Goal: Task Accomplishment & Management: Complete application form

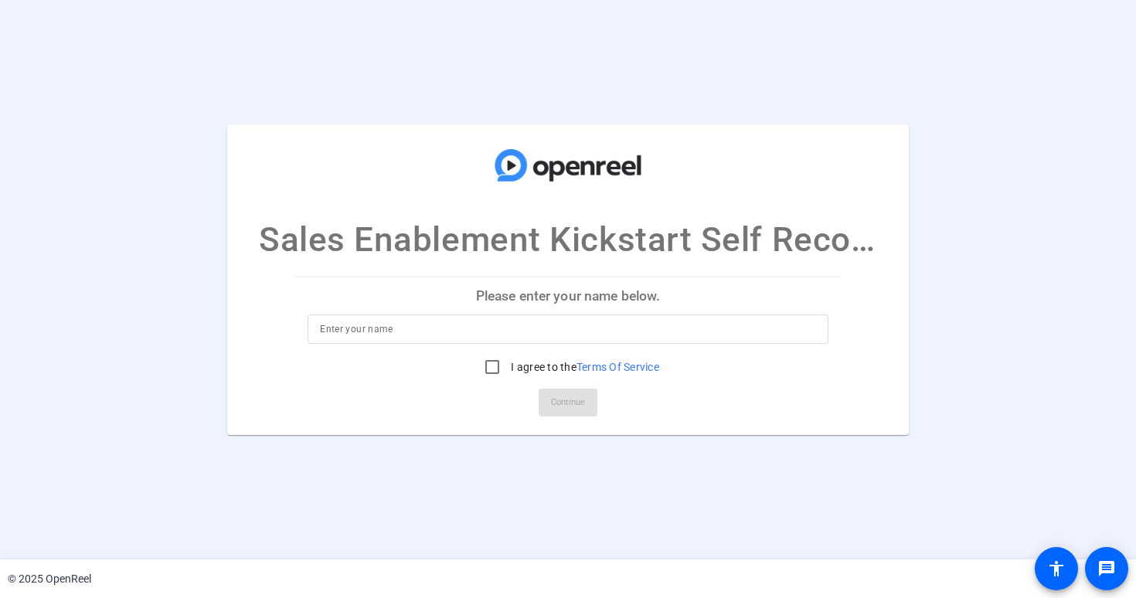
click at [469, 291] on p "Please enter your name below." at bounding box center [568, 295] width 546 height 37
click at [386, 324] on input at bounding box center [568, 329] width 496 height 19
type input "[PERSON_NAME]"
click at [486, 366] on input "I agree to the Terms Of Service" at bounding box center [492, 367] width 31 height 31
checkbox input "true"
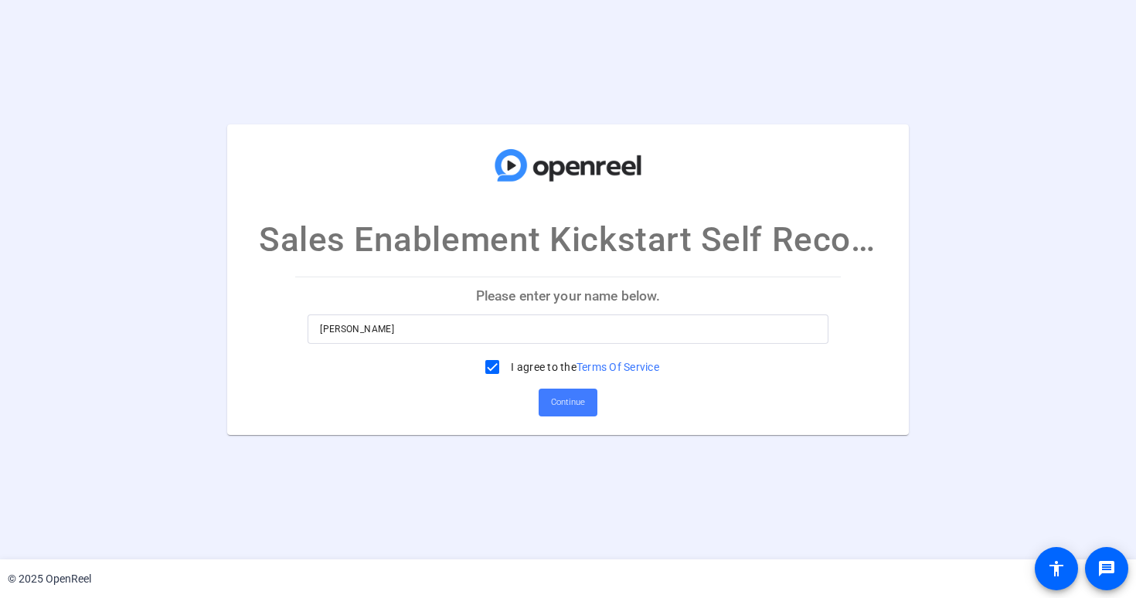
click at [571, 410] on span "Continue" at bounding box center [568, 402] width 34 height 23
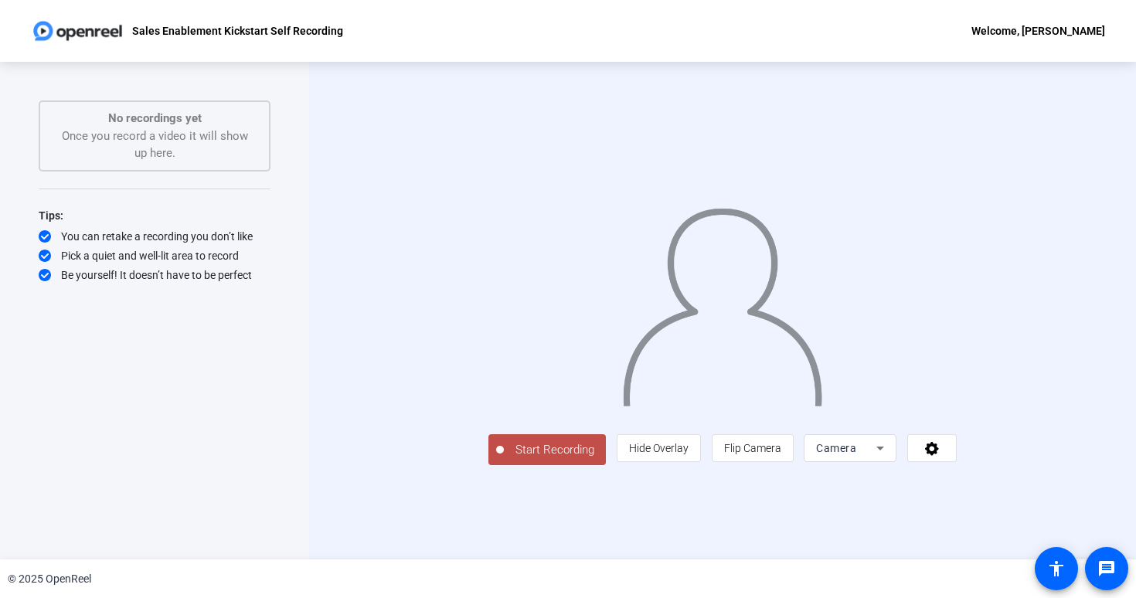
click at [504, 459] on span "Start Recording" at bounding box center [555, 450] width 102 height 18
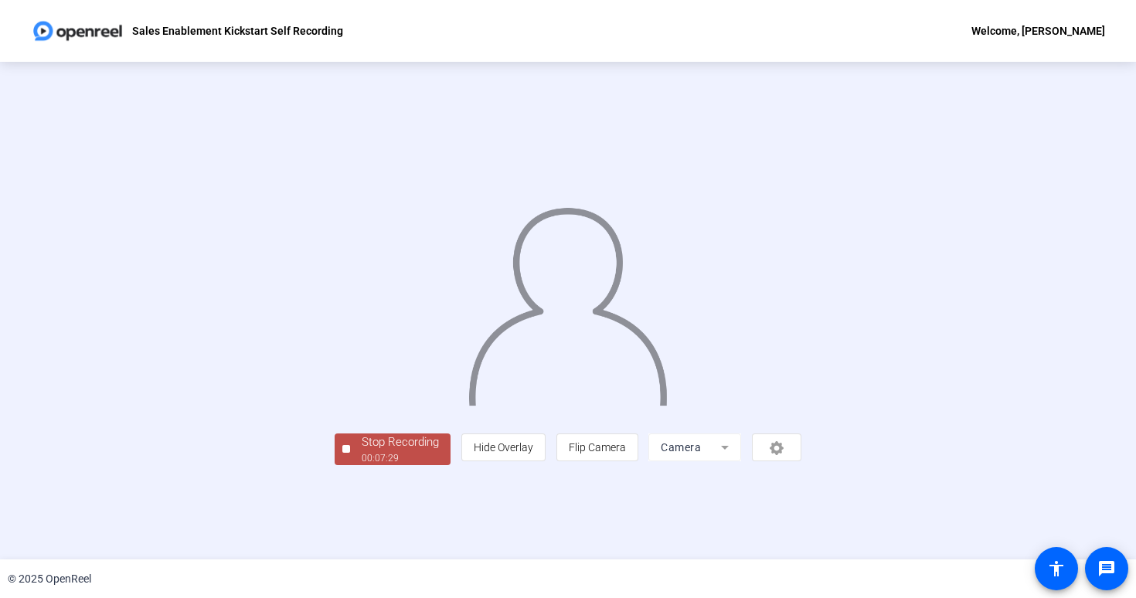
scroll to position [29, 0]
click at [362, 451] on div "Stop Recording" at bounding box center [400, 443] width 77 height 18
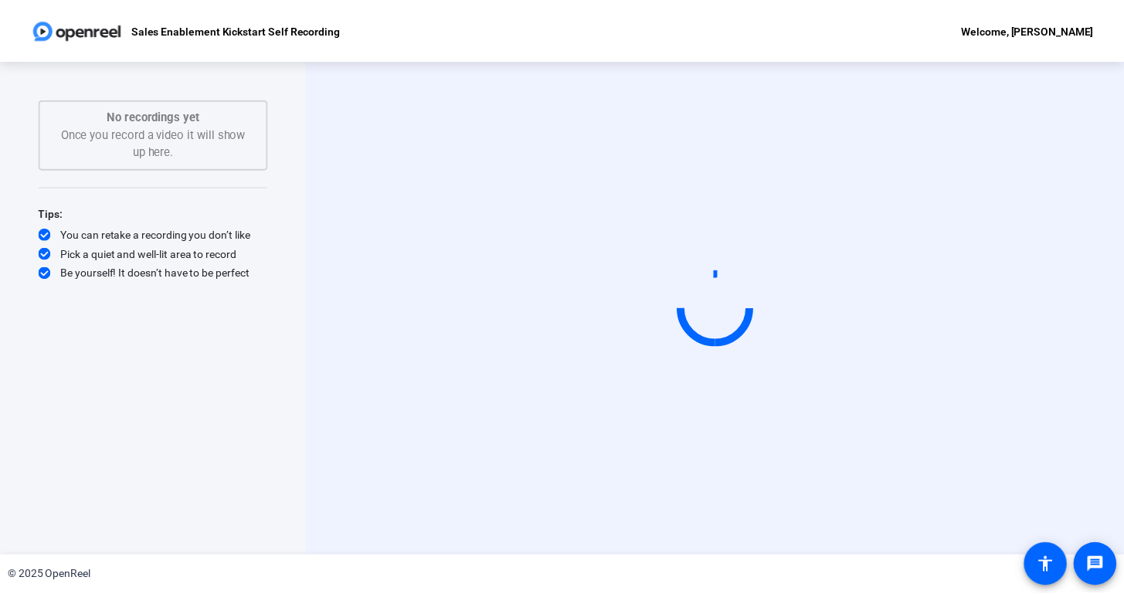
scroll to position [0, 0]
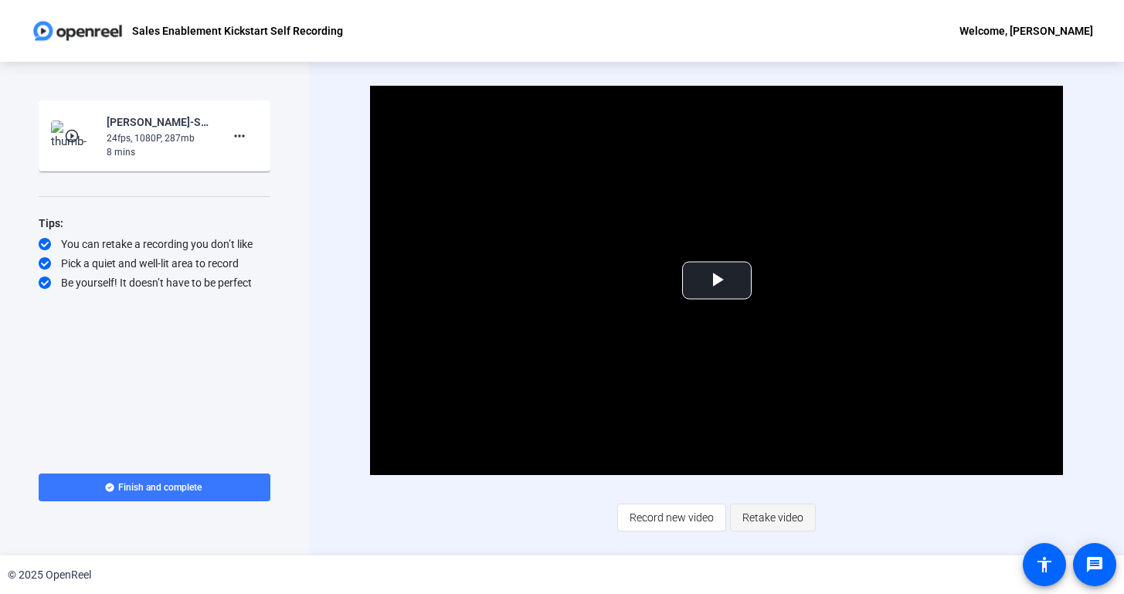
click at [774, 523] on span "Retake video" at bounding box center [773, 517] width 61 height 29
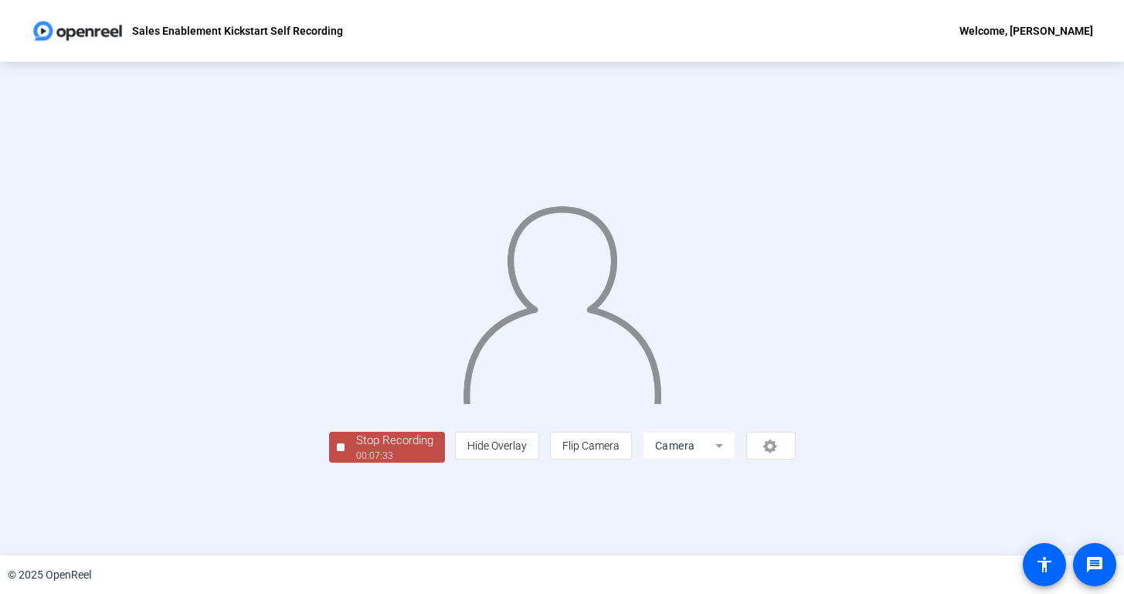
click at [356, 450] on div "Stop Recording" at bounding box center [394, 441] width 77 height 18
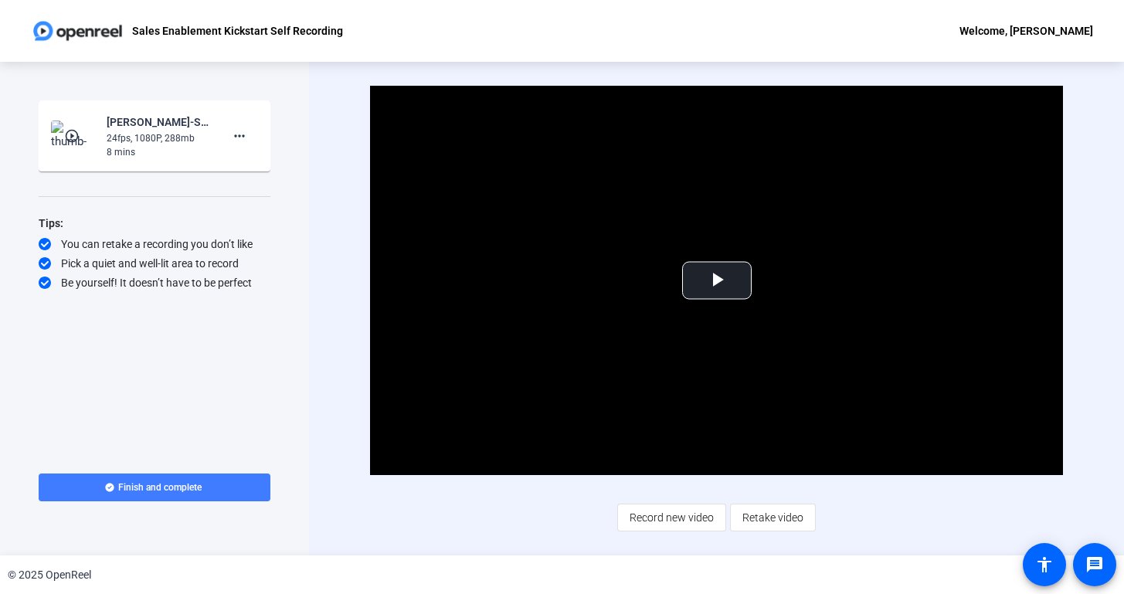
click at [186, 485] on span "Finish and complete" at bounding box center [159, 487] width 83 height 12
